Goal: Information Seeking & Learning: Find specific fact

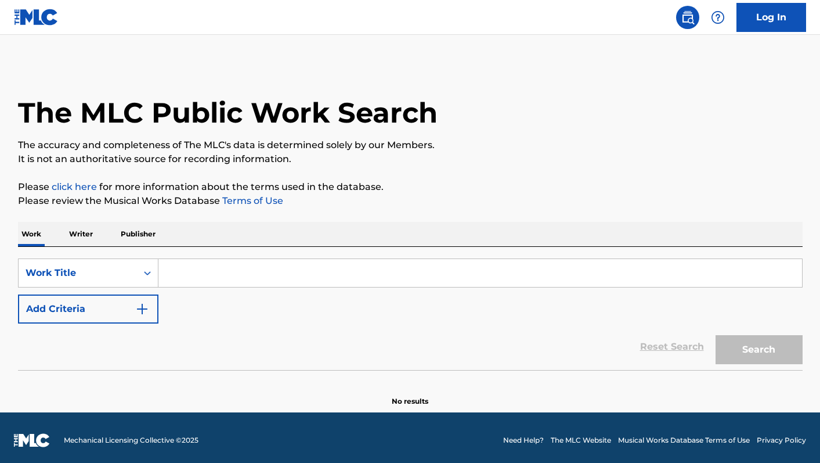
scroll to position [3, 0]
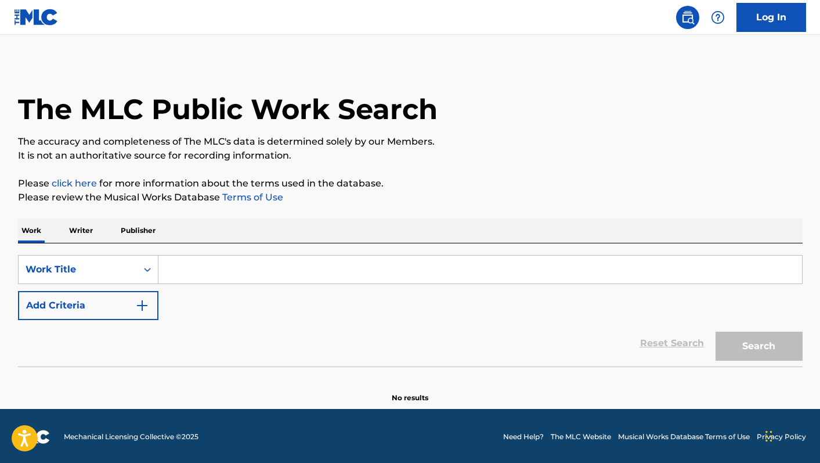
click at [260, 254] on div "SearchWithCriteriade8cd1ab-2efb-4158-9288-2346415d3361 Work Title Add Criteria …" at bounding box center [410, 304] width 785 height 123
click at [254, 265] on input "Search Form" at bounding box center [480, 269] width 644 height 28
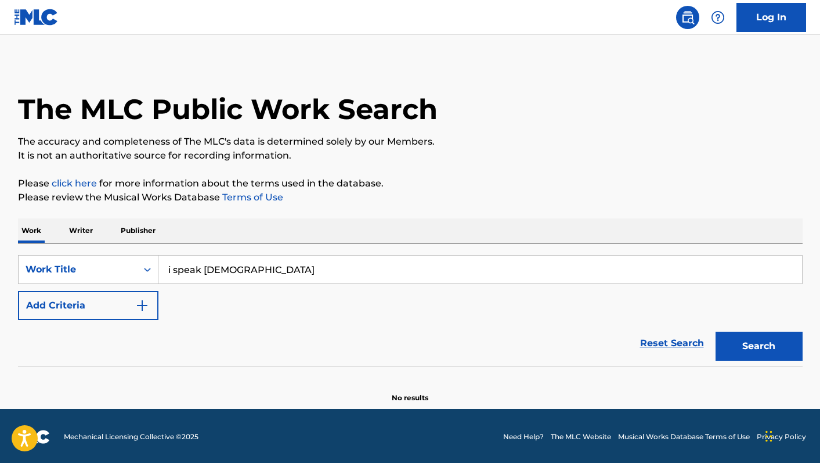
type input "i speak jesus"
click at [736, 347] on button "Search" at bounding box center [759, 346] width 87 height 29
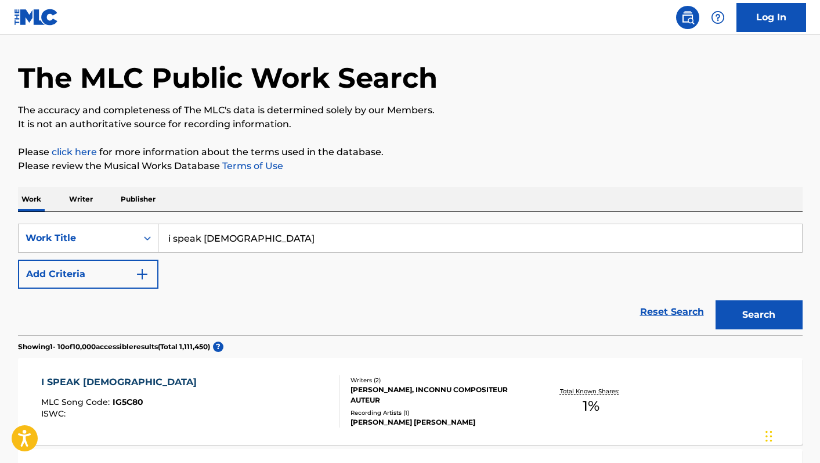
click at [137, 270] on img "Search Form" at bounding box center [142, 274] width 14 height 14
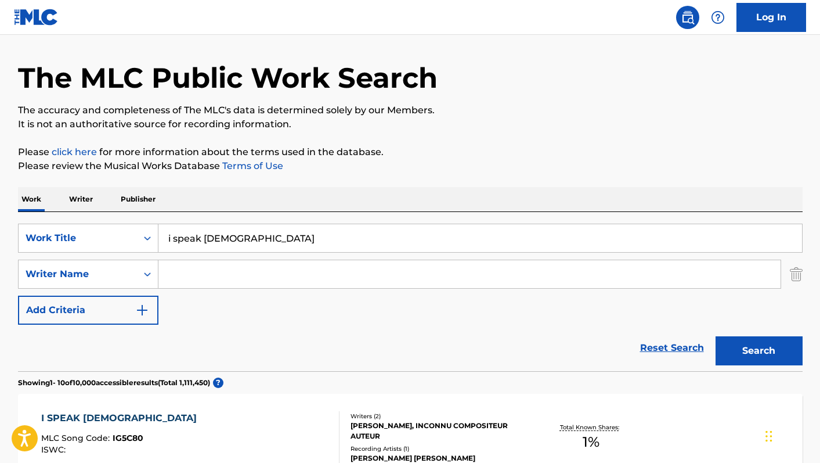
scroll to position [34, 0]
click at [172, 273] on input "Search Form" at bounding box center [469, 275] width 622 height 28
type input "smith"
click at [716, 337] on button "Search" at bounding box center [759, 351] width 87 height 29
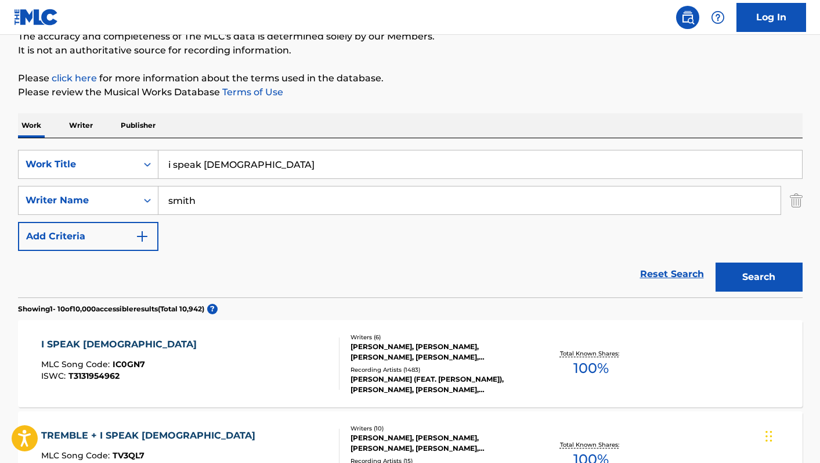
scroll to position [142, 0]
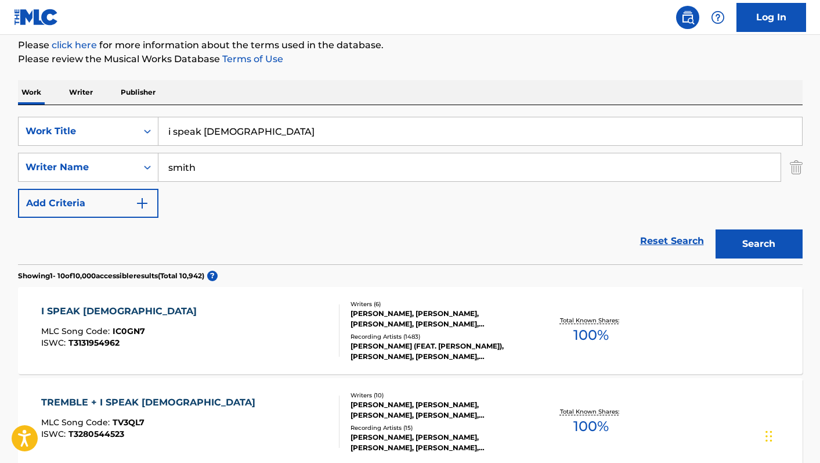
click at [260, 333] on div "I SPEAK JESUS MLC Song Code : IC0GN7 ISWC : T3131954962" at bounding box center [190, 330] width 298 height 52
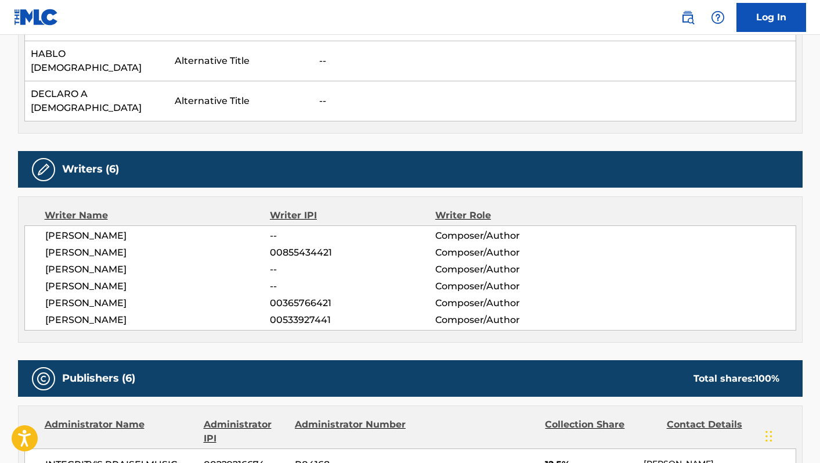
scroll to position [799, 0]
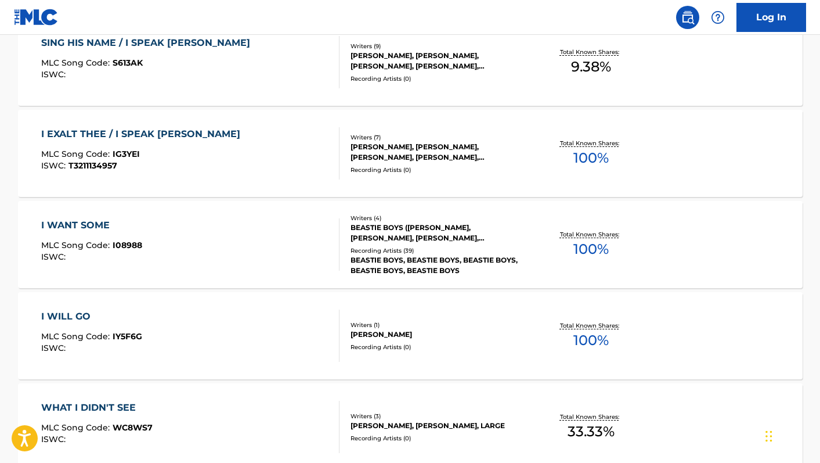
scroll to position [142, 0]
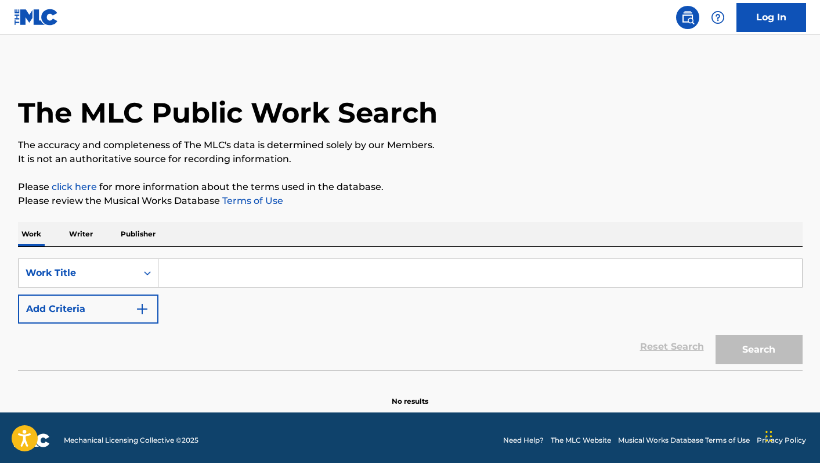
click at [215, 269] on input "Search Form" at bounding box center [480, 273] width 644 height 28
type input "e"
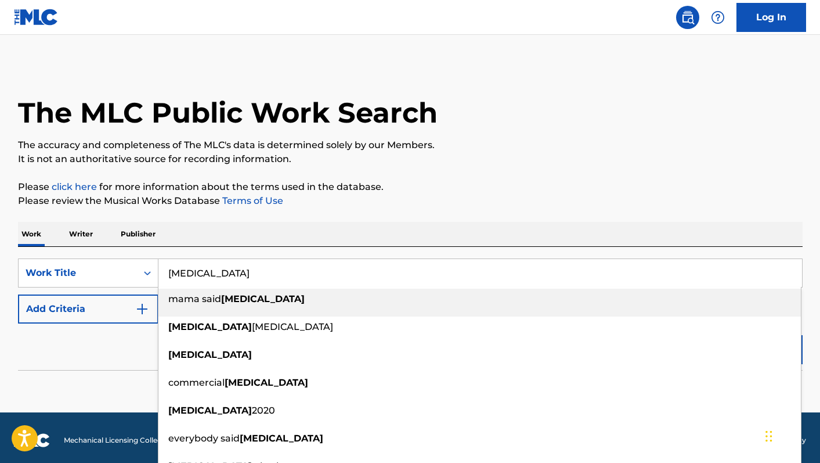
type input "[MEDICAL_DATA]"
click at [116, 343] on div "Reset Search Search" at bounding box center [410, 346] width 785 height 46
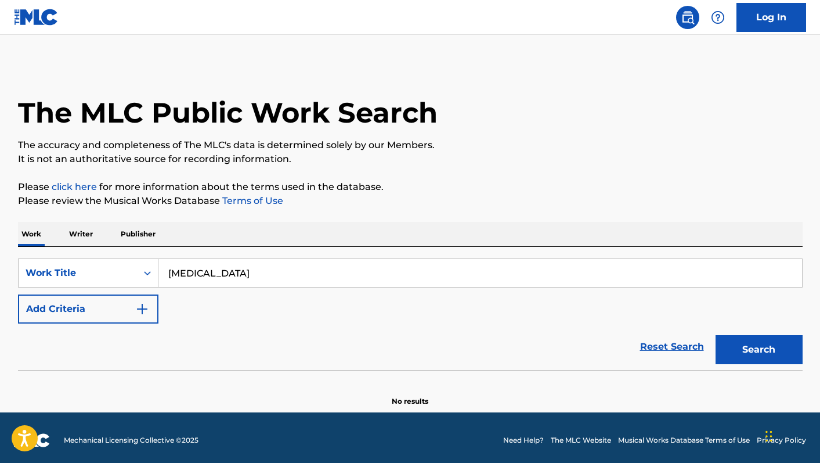
click at [118, 313] on button "Add Criteria" at bounding box center [88, 308] width 141 height 29
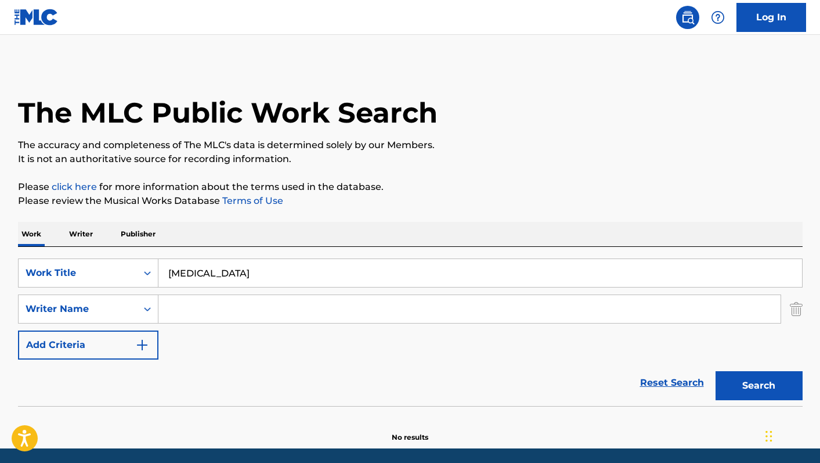
click at [184, 309] on input "Search Form" at bounding box center [469, 309] width 622 height 28
type input "[PERSON_NAME]"
click at [716, 371] on button "Search" at bounding box center [759, 385] width 87 height 29
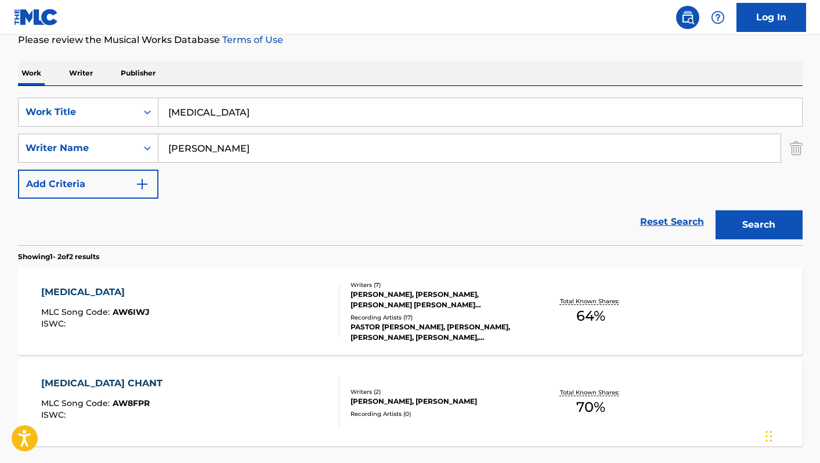
scroll to position [178, 0]
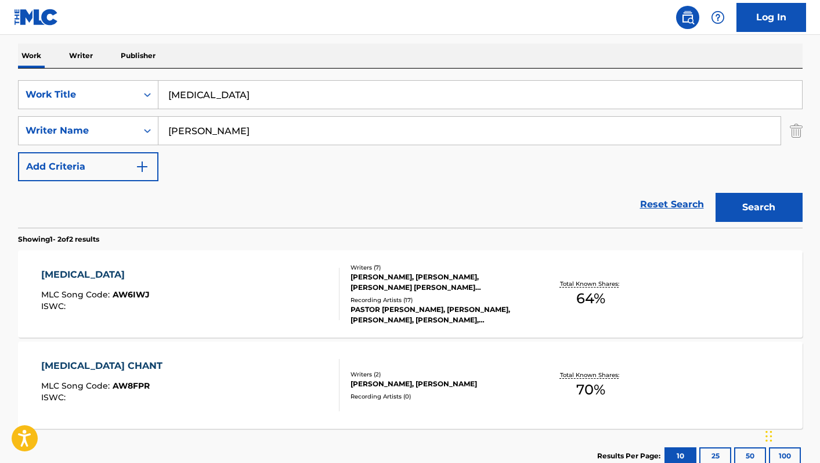
click at [212, 308] on div "[MEDICAL_DATA] MLC Song Code : AW6IWJ ISWC :" at bounding box center [190, 294] width 298 height 52
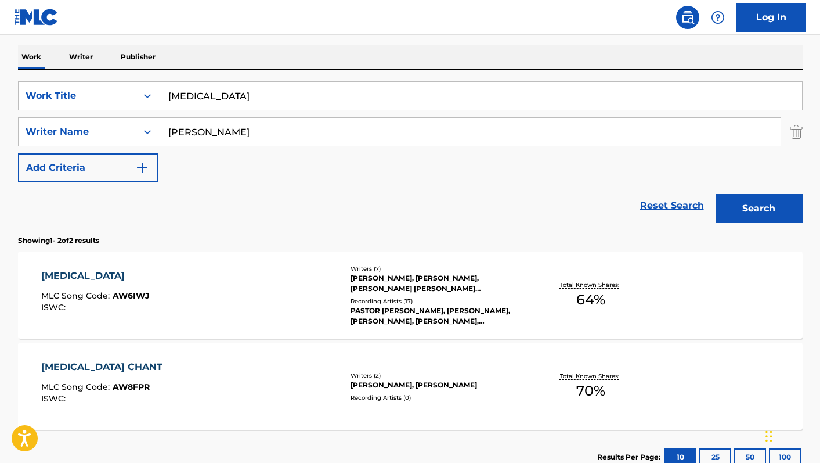
click at [275, 307] on div "[MEDICAL_DATA] MLC Song Code : AW6IWJ ISWC :" at bounding box center [190, 295] width 298 height 52
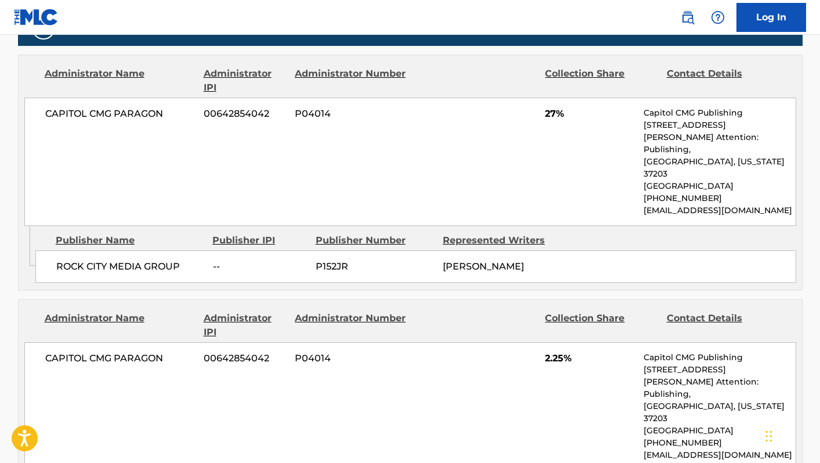
scroll to position [626, 0]
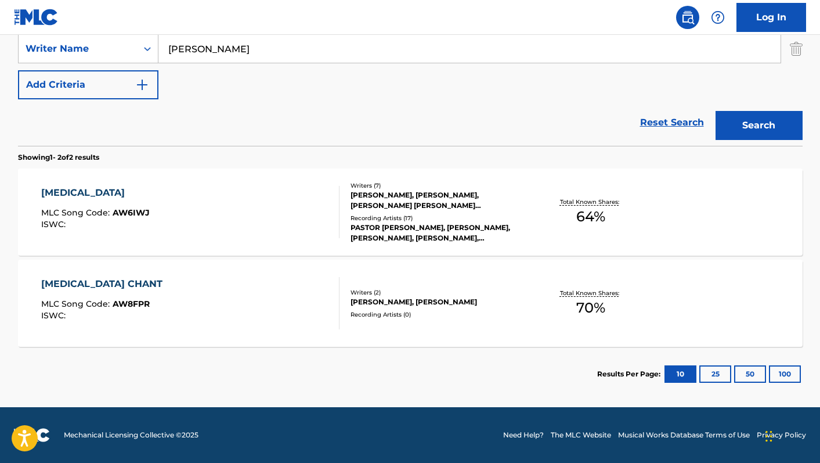
scroll to position [177, 0]
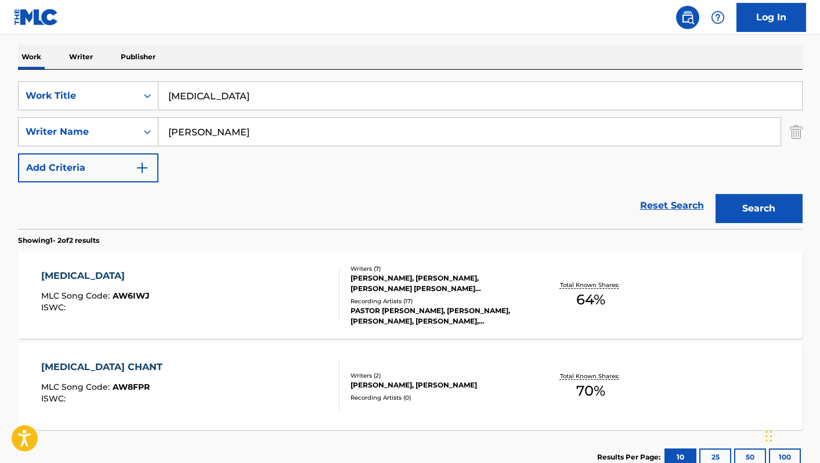
drag, startPoint x: 104, startPoint y: 84, endPoint x: 51, endPoint y: 76, distance: 53.5
click at [51, 76] on div "SearchWithCriteria26fdd89f-3493-4291-9faf-d180815c5aa9 Work Title [MEDICAL_DATA…" at bounding box center [410, 149] width 785 height 159
click at [265, 102] on input "amazing grace" at bounding box center [480, 96] width 644 height 28
type input "amazing glow"
click at [740, 205] on button "Search" at bounding box center [759, 208] width 87 height 29
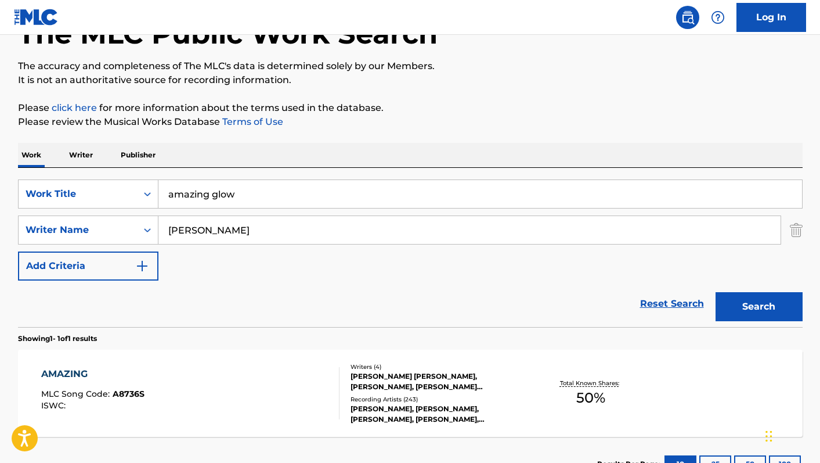
scroll to position [169, 0]
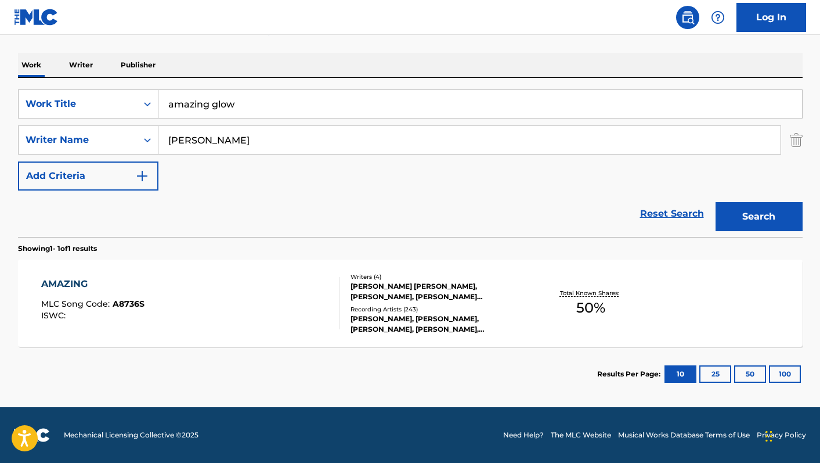
click at [211, 294] on div "AMAZING MLC Song Code : A8736S ISWC :" at bounding box center [190, 303] width 298 height 52
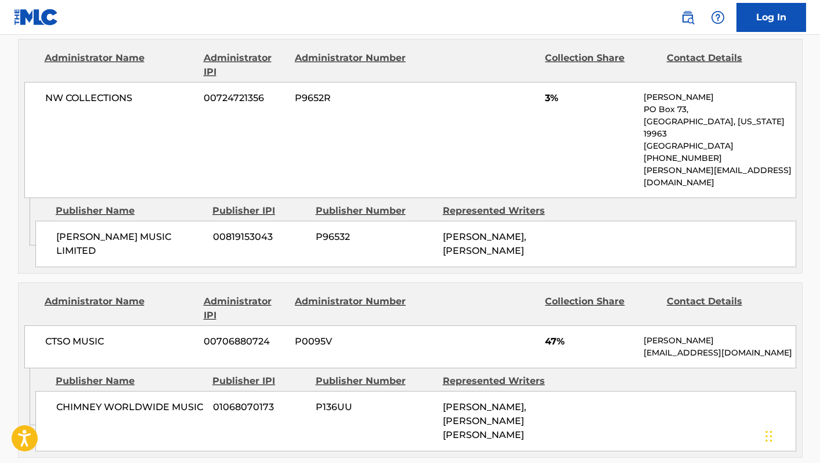
scroll to position [643, 0]
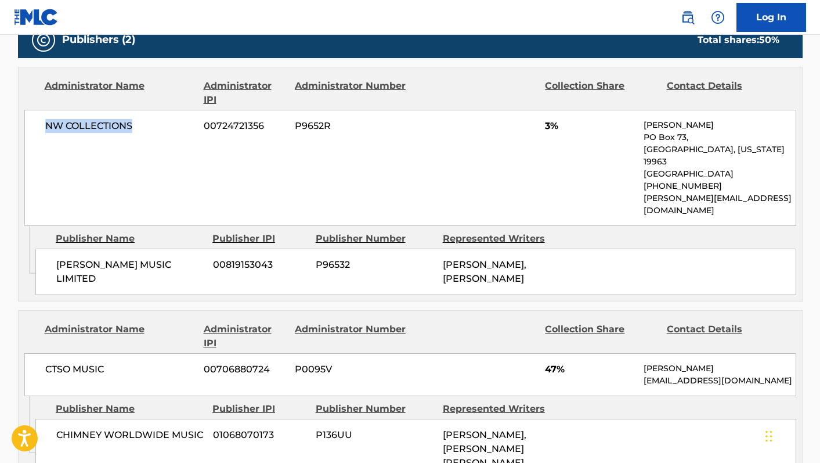
drag, startPoint x: 136, startPoint y: 110, endPoint x: 48, endPoint y: 113, distance: 88.3
click at [48, 119] on span "NW COLLECTIONS" at bounding box center [120, 126] width 150 height 14
copy span "NW COLLECTIONS"
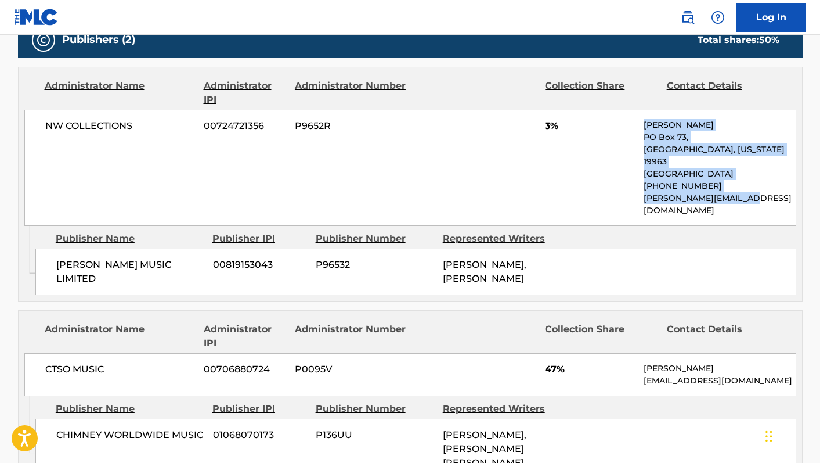
drag, startPoint x: 756, startPoint y: 172, endPoint x: 645, endPoint y: 111, distance: 126.5
click at [644, 119] on div "[PERSON_NAME] [STREET_ADDRESS][US_STATE] [PHONE_NUMBER] [PERSON_NAME][EMAIL_ADD…" at bounding box center [720, 168] width 152 height 98
copy div "[PERSON_NAME] [STREET_ADDRESS][US_STATE] [PHONE_NUMBER] [PERSON_NAME][EMAIL_ADD…"
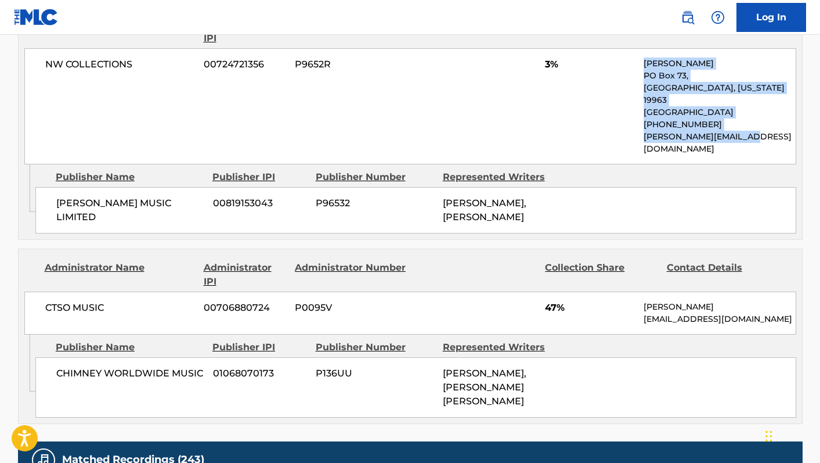
scroll to position [701, 0]
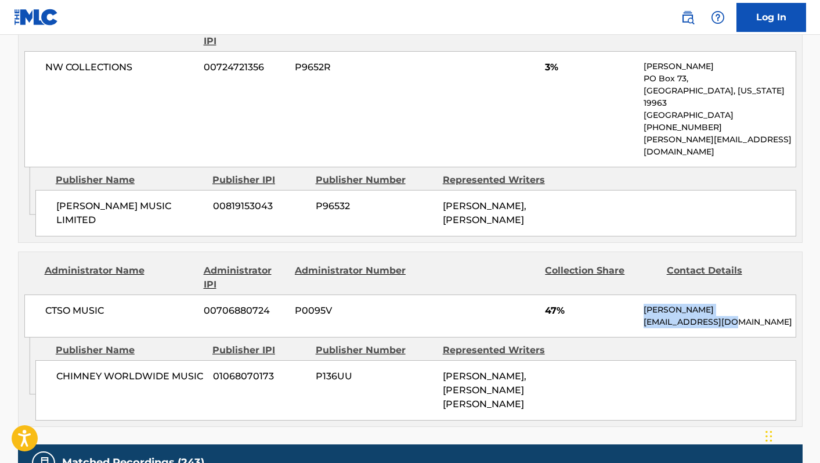
drag, startPoint x: 732, startPoint y: 283, endPoint x: 642, endPoint y: 269, distance: 91.7
click at [642, 294] on div "CTSO MUSIC 00706880724 P0095V 47% [PERSON_NAME] [EMAIL_ADDRESS][DOMAIN_NAME]" at bounding box center [410, 315] width 772 height 43
copy div "[PERSON_NAME] [EMAIL_ADDRESS][DOMAIN_NAME]"
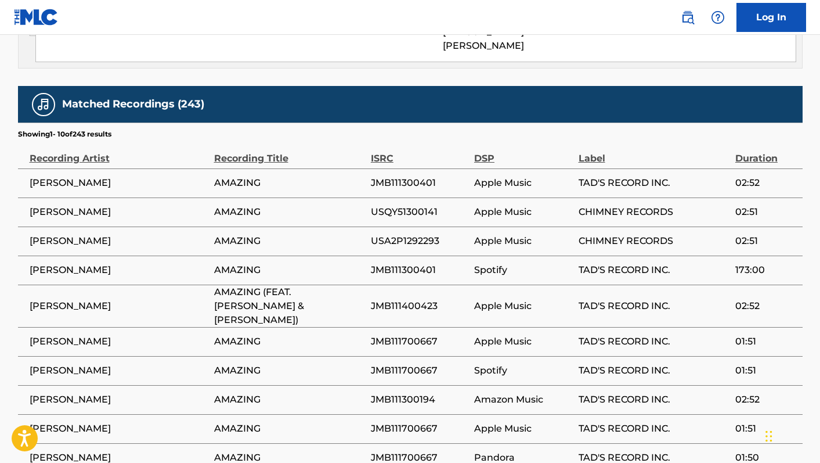
scroll to position [1077, 0]
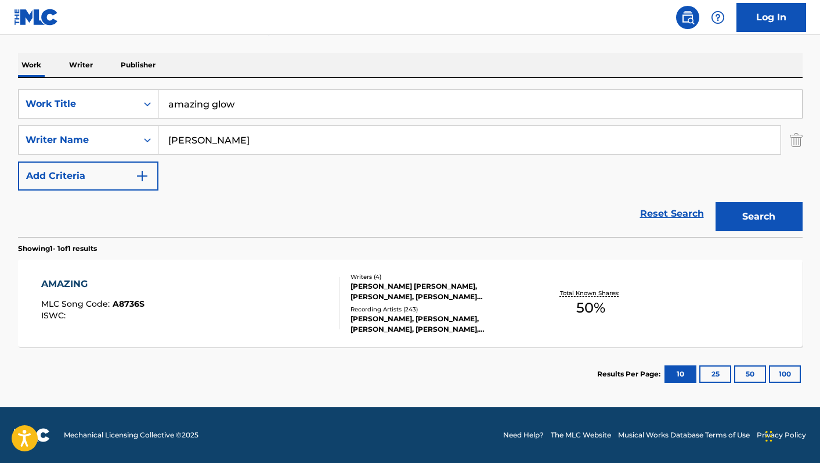
scroll to position [169, 0]
drag, startPoint x: 267, startPoint y: 106, endPoint x: 123, endPoint y: 106, distance: 144.0
click at [123, 106] on div "SearchWithCriteria26fdd89f-3493-4291-9faf-d180815c5aa9 Work Title amazing glow" at bounding box center [410, 103] width 785 height 29
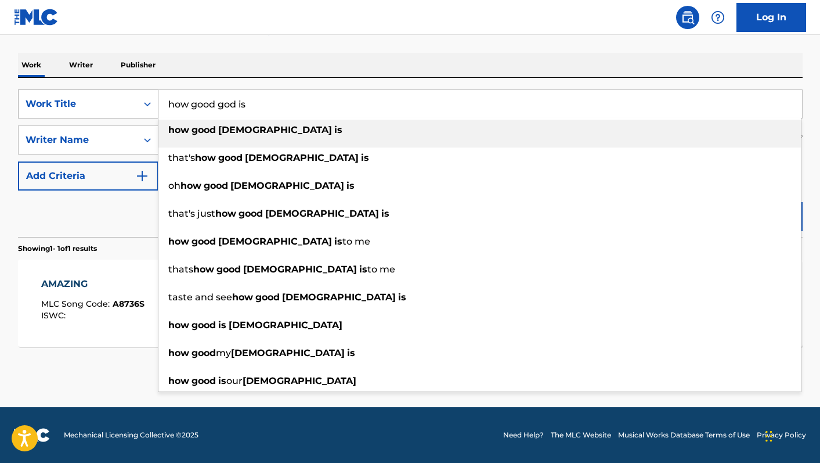
type input "how good god is"
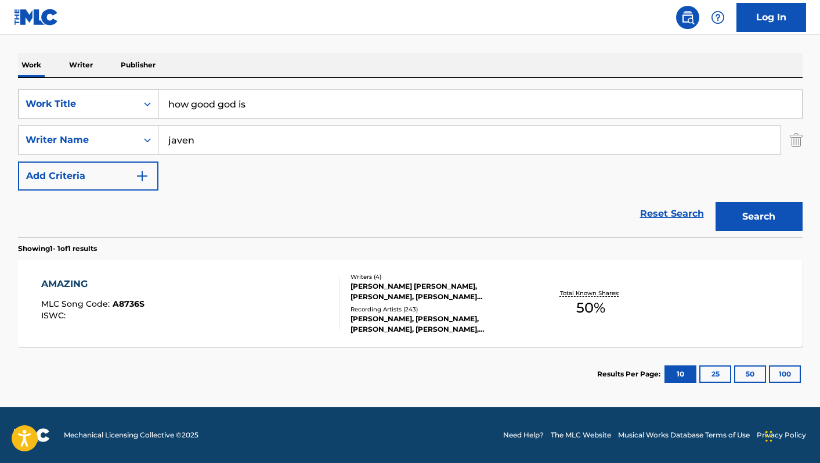
type input "javen"
click at [716, 202] on button "Search" at bounding box center [759, 216] width 87 height 29
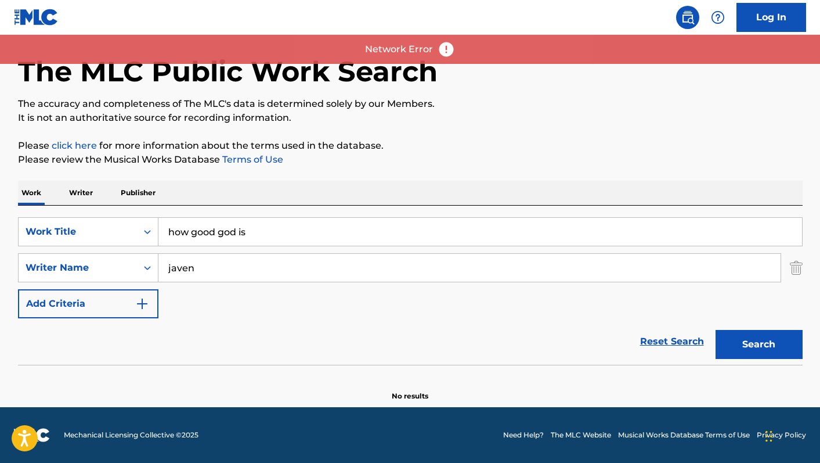
scroll to position [41, 0]
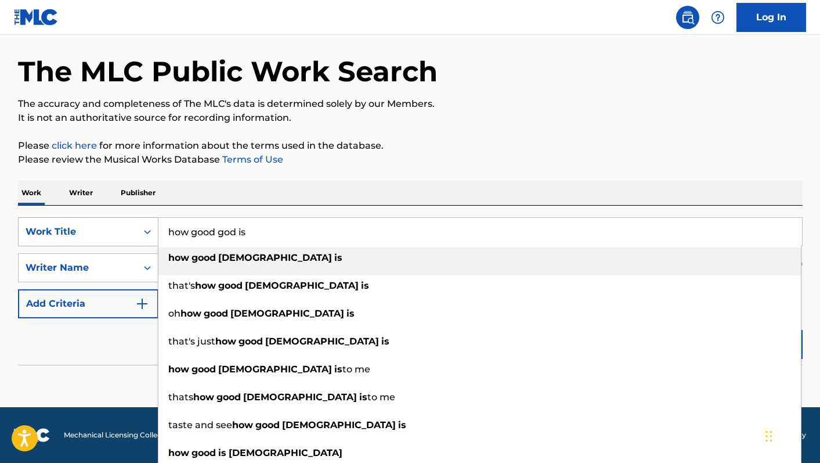
drag, startPoint x: 284, startPoint y: 233, endPoint x: 103, endPoint y: 225, distance: 181.9
click at [103, 225] on div "SearchWithCriteria26fdd89f-3493-4291-9faf-d180815c5aa9 Work Title how good [DEM…" at bounding box center [410, 231] width 785 height 29
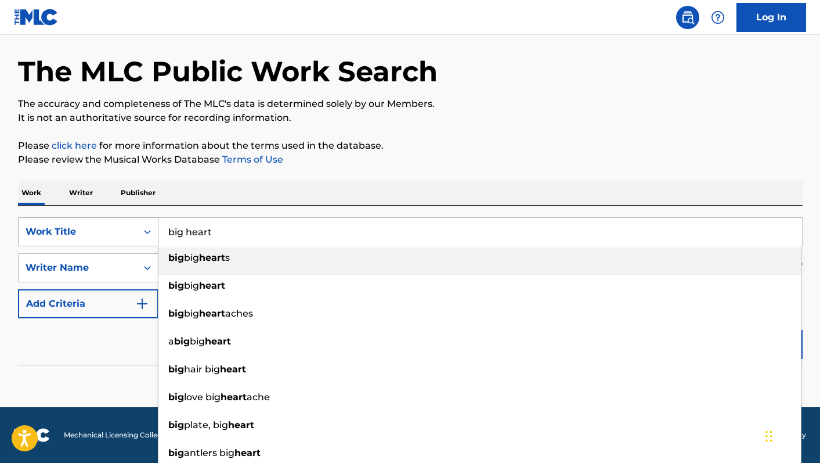
type input "big heart"
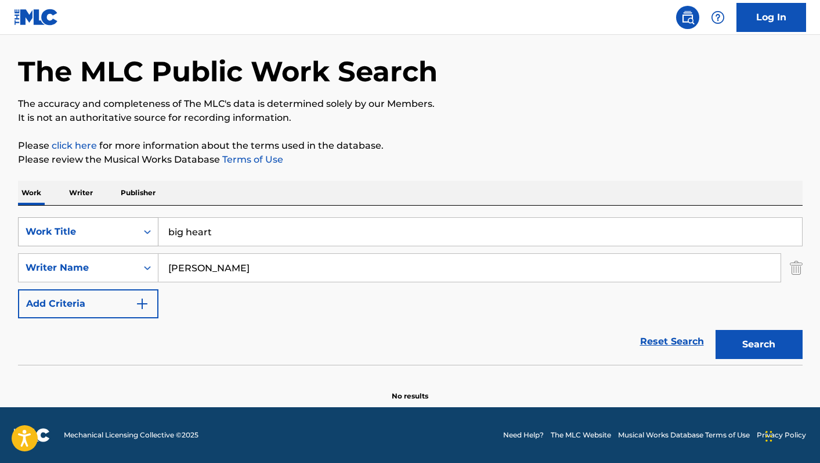
type input "[PERSON_NAME]"
click at [716, 330] on button "Search" at bounding box center [759, 344] width 87 height 29
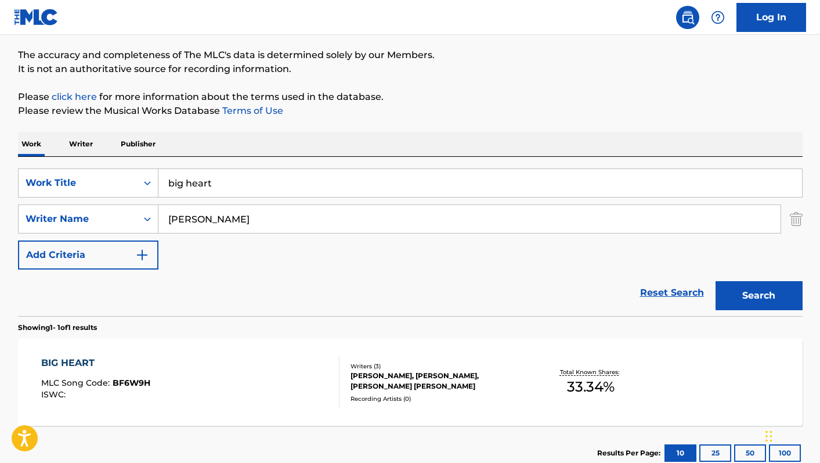
scroll to position [169, 0]
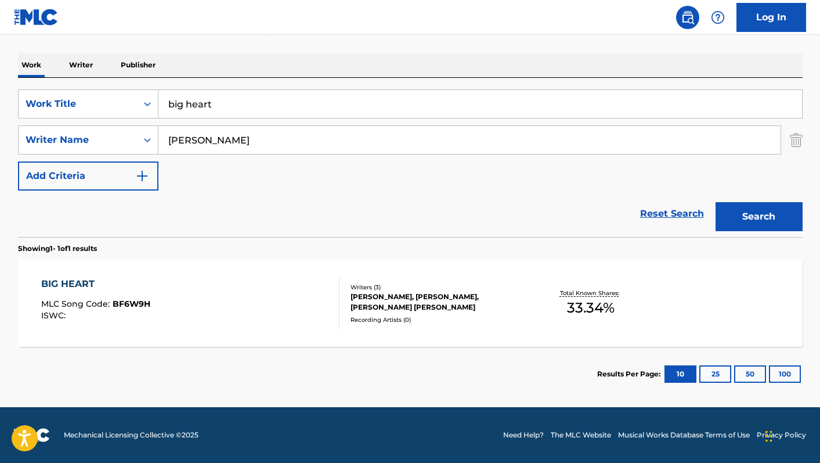
click at [270, 304] on div "BIG HEART MLC Song Code : BF6W9H ISWC :" at bounding box center [190, 303] width 298 height 52
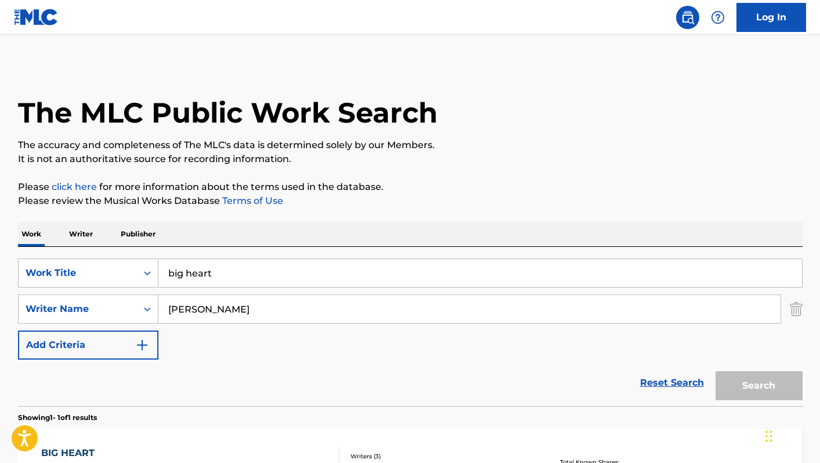
scroll to position [103, 0]
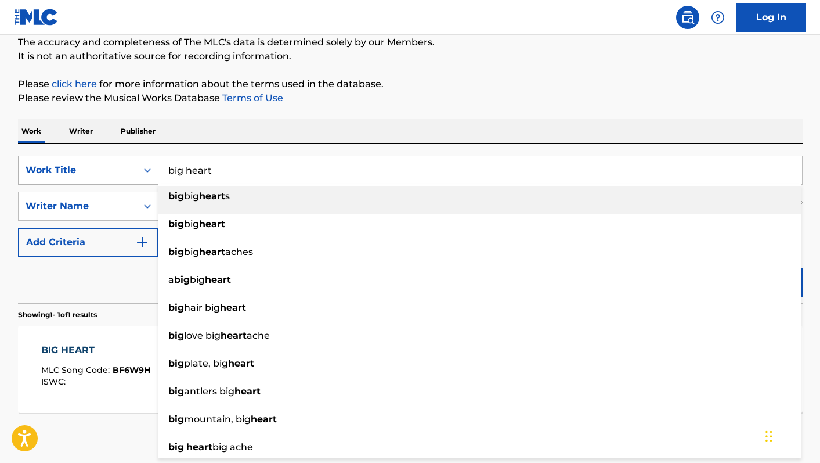
drag, startPoint x: 240, startPoint y: 170, endPoint x: 142, endPoint y: 166, distance: 98.2
click at [142, 166] on div "SearchWithCriteria26fdd89f-3493-4291-9faf-d180815c5aa9 Work Title big heart big…" at bounding box center [410, 170] width 785 height 29
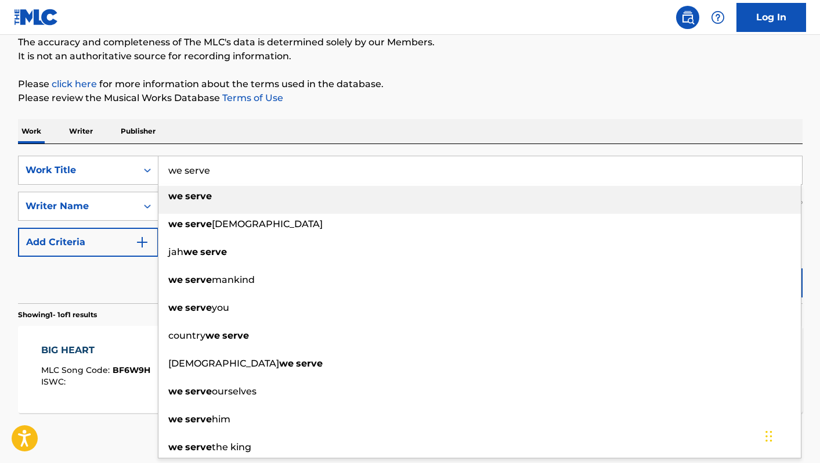
type input "we serve"
drag, startPoint x: 370, startPoint y: 127, endPoint x: 362, endPoint y: 133, distance: 9.5
click at [370, 127] on div "Work Writer Publisher" at bounding box center [410, 131] width 785 height 24
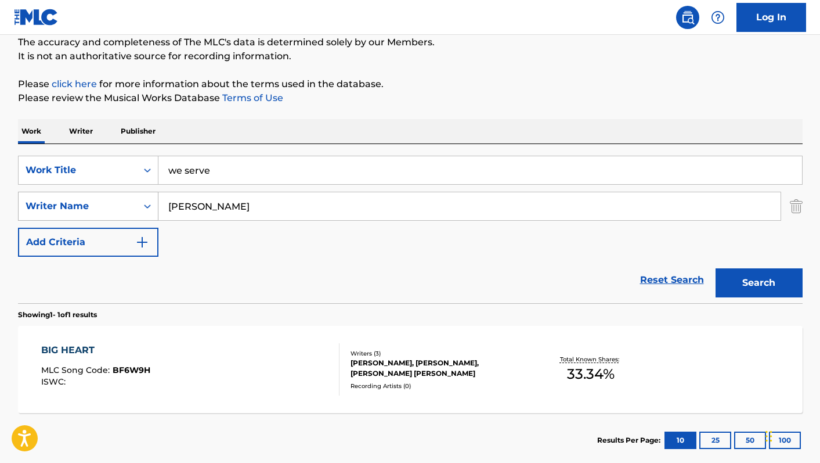
drag, startPoint x: 257, startPoint y: 213, endPoint x: 77, endPoint y: 207, distance: 180.7
click at [77, 207] on div "SearchWithCriteria0740c9bb-1abf-422c-8b92-1c09dcbcfc01 Writer Name [PERSON_NAME]" at bounding box center [410, 206] width 785 height 29
type input "j"
type input "[PERSON_NAME]"
click at [716, 268] on button "Search" at bounding box center [759, 282] width 87 height 29
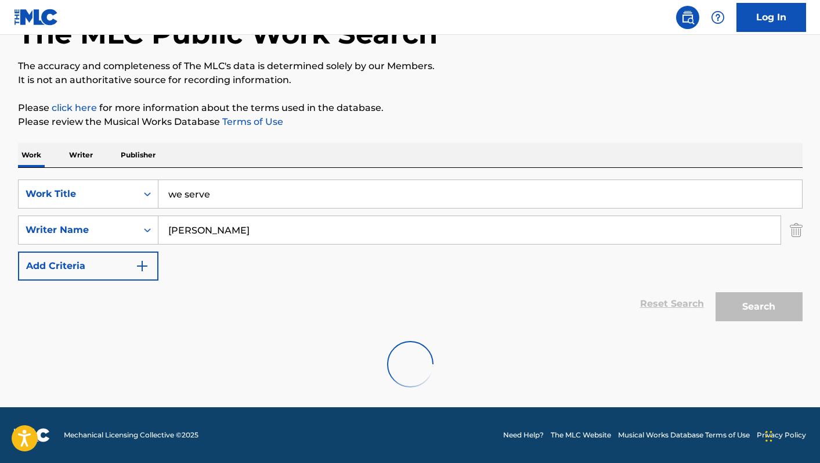
scroll to position [41, 0]
